Goal: Obtain resource: Obtain resource

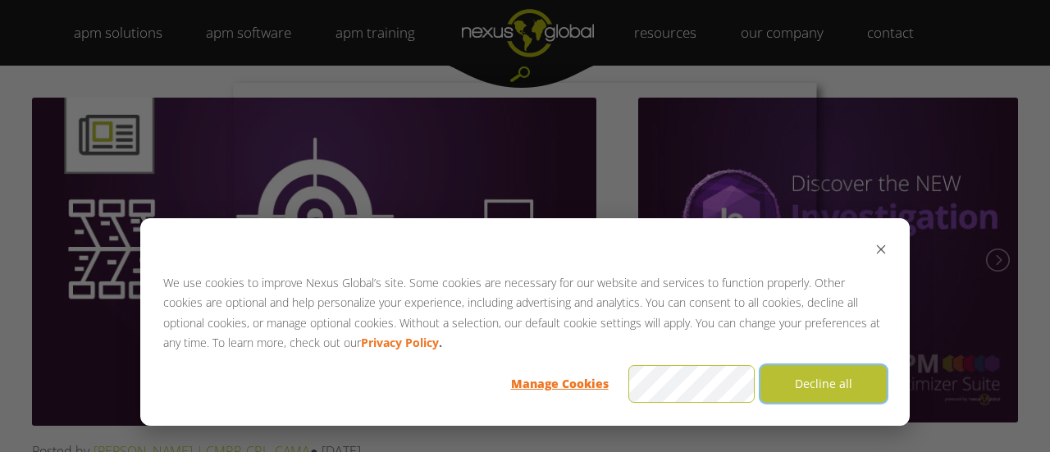
click at [832, 372] on button "Decline all" at bounding box center [823, 384] width 126 height 38
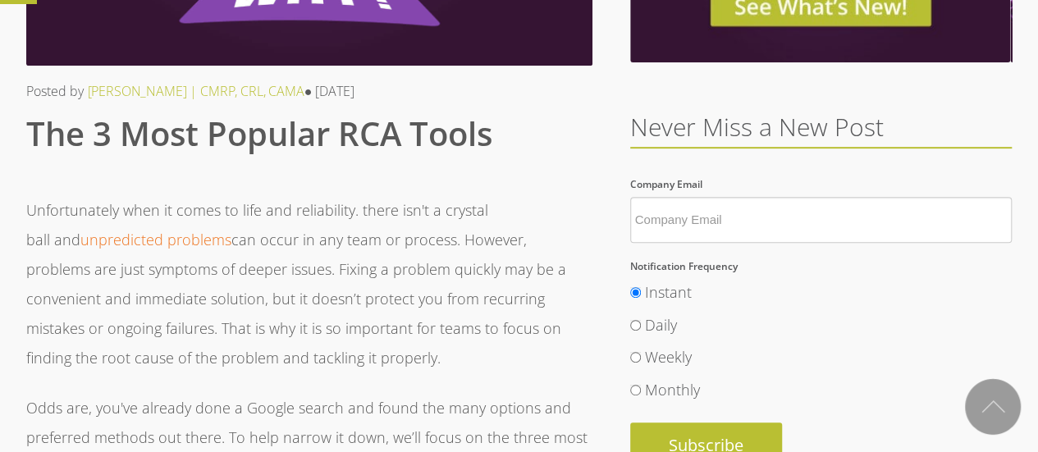
scroll to position [366, 0]
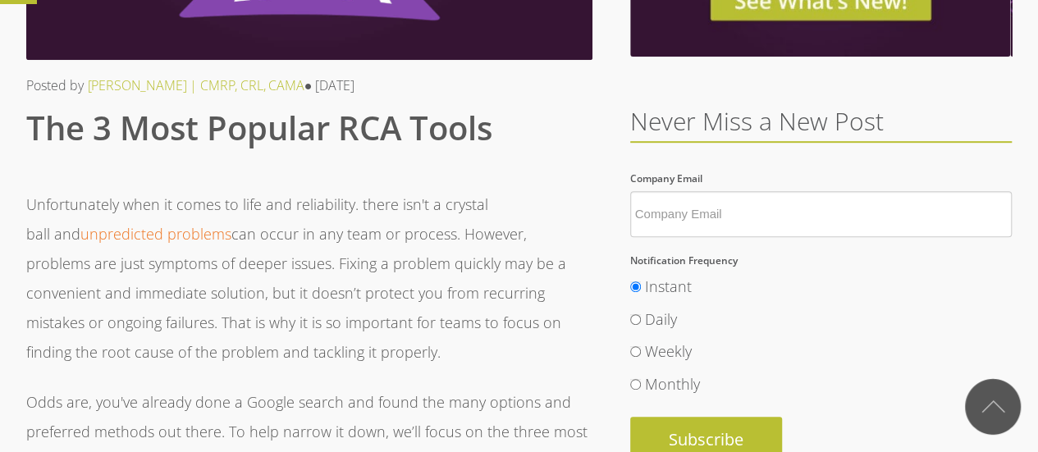
click at [674, 199] on input "Company Email *" at bounding box center [821, 214] width 382 height 46
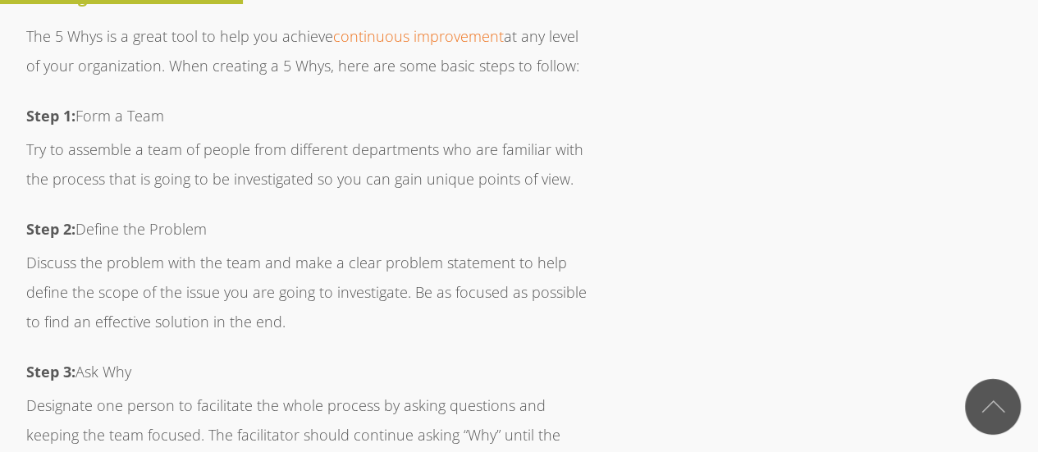
scroll to position [2432, 0]
